Goal: Task Accomplishment & Management: Use online tool/utility

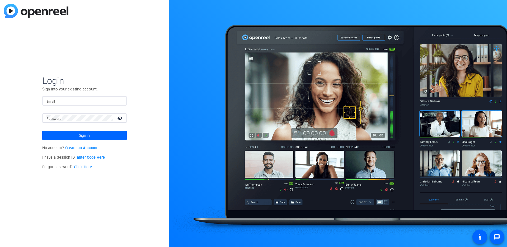
click at [82, 156] on link "Enter Code Here" at bounding box center [91, 157] width 28 height 4
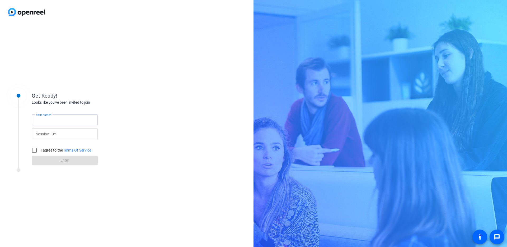
click at [80, 119] on input "Your name" at bounding box center [65, 120] width 58 height 6
type input "[PERSON_NAME]"
click at [49, 136] on input "Session ID" at bounding box center [65, 134] width 58 height 6
paste input "840519273"
type input "840519273"
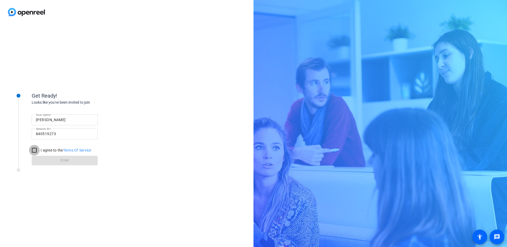
click at [32, 150] on input "I agree to the Terms Of Service" at bounding box center [34, 150] width 11 height 11
checkbox input "true"
click at [53, 160] on span at bounding box center [65, 160] width 66 height 13
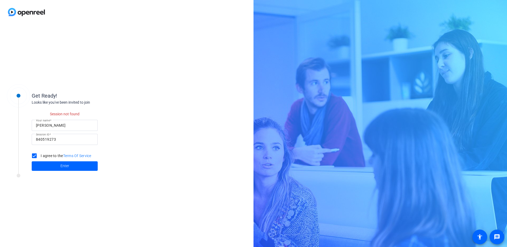
drag, startPoint x: 58, startPoint y: 142, endPoint x: 61, endPoint y: 142, distance: 2.8
click at [58, 142] on div "840519273" at bounding box center [65, 139] width 58 height 11
drag, startPoint x: 44, startPoint y: 140, endPoint x: 17, endPoint y: 138, distance: 26.7
click at [17, 138] on div "Get Ready! Looks like you've been invited to join Session not found Your name M…" at bounding box center [71, 127] width 132 height 91
paste input "rmU8"
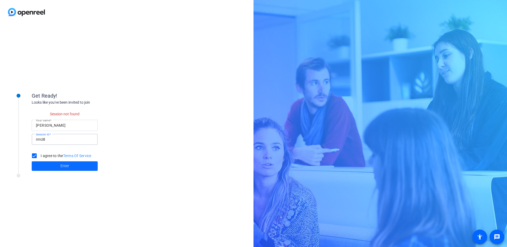
type input "rmU8"
click at [59, 167] on span at bounding box center [65, 166] width 66 height 13
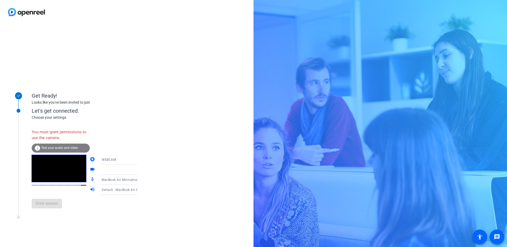
click at [142, 160] on div "Get Ready! Looks like you've been invited to join Let's get connected. Choose y…" at bounding box center [127, 135] width 254 height 223
click at [140, 159] on icon at bounding box center [143, 159] width 6 height 6
click at [109, 169] on mat-option "WEBCAM" at bounding box center [114, 170] width 45 height 11
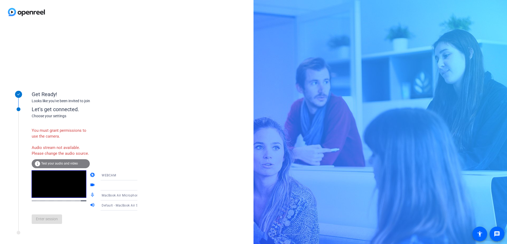
click at [141, 53] on div "Get Ready! Looks like you've been invited to join Let's get connected. Choose y…" at bounding box center [127, 134] width 254 height 220
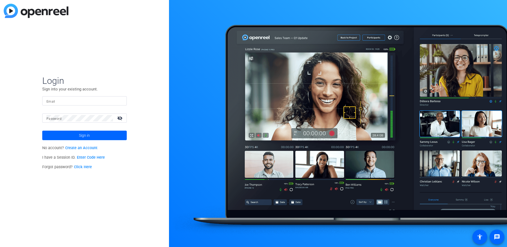
click at [85, 155] on link "Enter Code Here" at bounding box center [91, 157] width 28 height 4
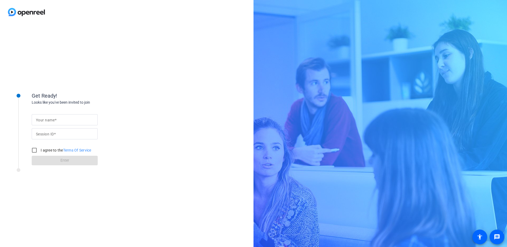
click at [64, 123] on div at bounding box center [65, 119] width 58 height 11
click at [64, 121] on input "Your name" at bounding box center [65, 120] width 58 height 6
type input "Megan Chatellier"
click at [53, 136] on input "Session ID" at bounding box center [65, 134] width 58 height 6
paste input "https://capture.openreel.com/director/lobby/840519273"
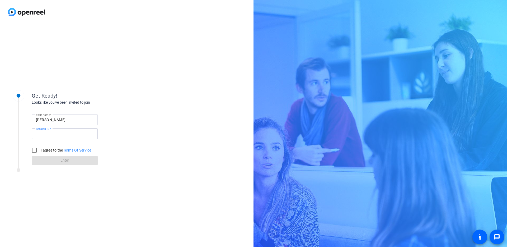
type input "https://capture.openreel.com/director/lobby/840519273"
paste input "rmU8"
type input "rmU8"
click at [36, 150] on input "I agree to the Terms Of Service" at bounding box center [34, 150] width 11 height 11
checkbox input "true"
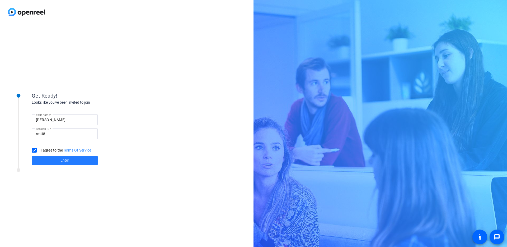
click at [61, 160] on span "Enter" at bounding box center [65, 160] width 9 height 6
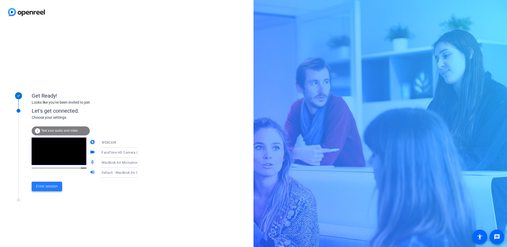
click at [53, 189] on span "Enter session" at bounding box center [47, 186] width 22 height 6
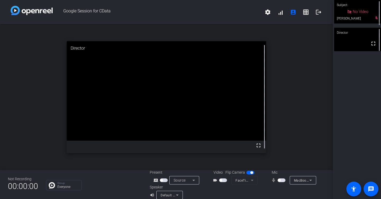
click at [222, 181] on span "button" at bounding box center [223, 181] width 8 height 4
click at [223, 181] on span "button" at bounding box center [224, 180] width 3 height 3
click at [282, 182] on mat-slide-toggle at bounding box center [281, 181] width 9 height 6
click at [279, 182] on span "button" at bounding box center [281, 181] width 8 height 4
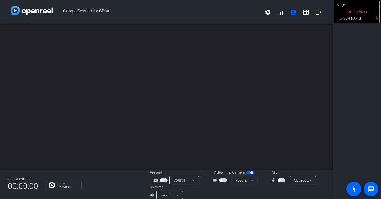
click at [150, 194] on mat-icon "volume_up" at bounding box center [153, 195] width 6 height 6
click at [161, 182] on button "button" at bounding box center [164, 181] width 8 height 4
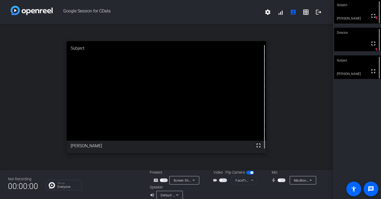
click at [279, 180] on span "button" at bounding box center [281, 181] width 8 height 4
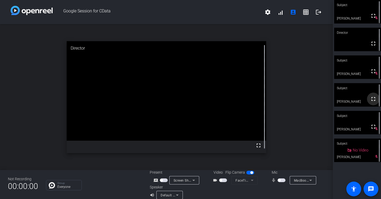
click at [370, 100] on mat-icon "fullscreen" at bounding box center [373, 99] width 6 height 6
click at [277, 180] on span "button" at bounding box center [278, 180] width 3 height 3
click at [277, 180] on span "button" at bounding box center [281, 181] width 8 height 4
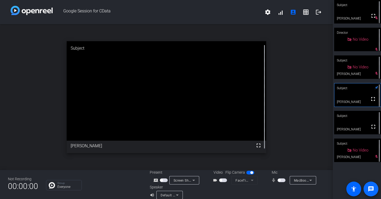
click at [370, 190] on mat-icon "message" at bounding box center [370, 189] width 6 height 6
